Goal: Navigation & Orientation: Go to known website

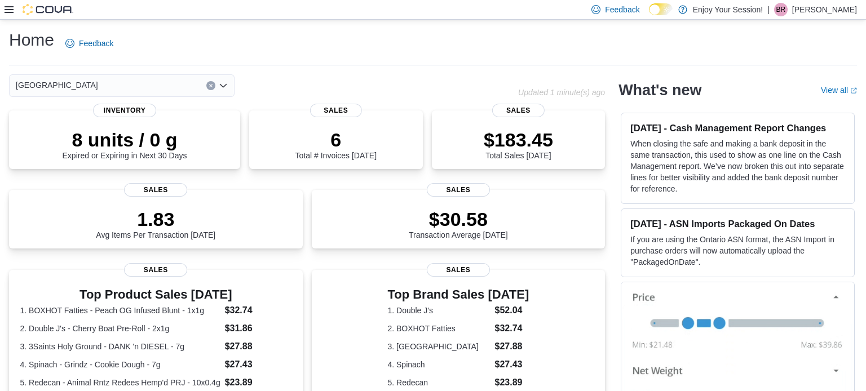
click at [432, 10] on p "[PERSON_NAME]" at bounding box center [824, 10] width 65 height 14
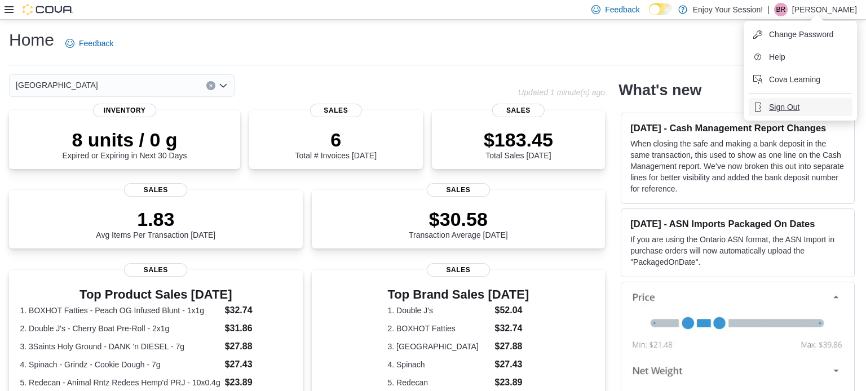
click at [432, 112] on span "Sign Out" at bounding box center [784, 106] width 30 height 11
